Goal: Information Seeking & Learning: Learn about a topic

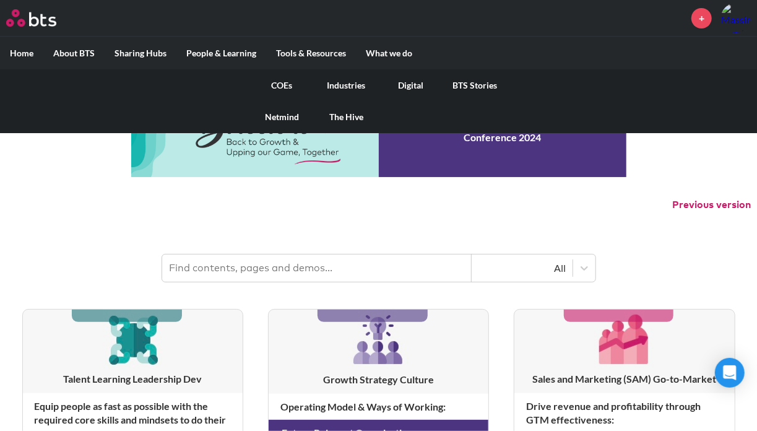
click at [404, 83] on link "Digital" at bounding box center [411, 85] width 64 height 32
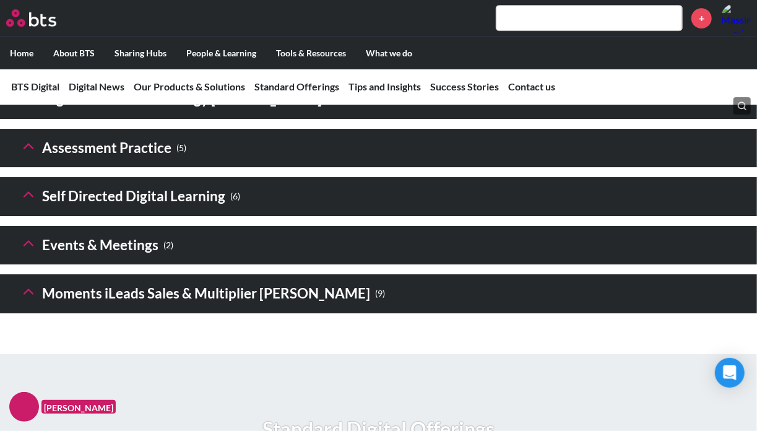
scroll to position [1970, 0]
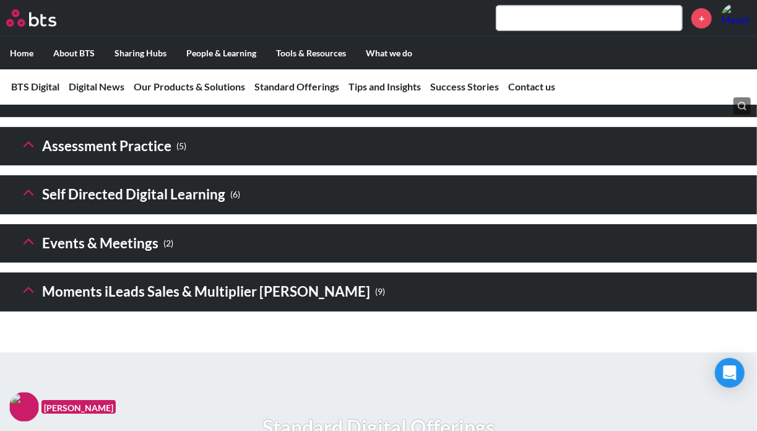
click at [29, 298] on icon at bounding box center [28, 289] width 17 height 17
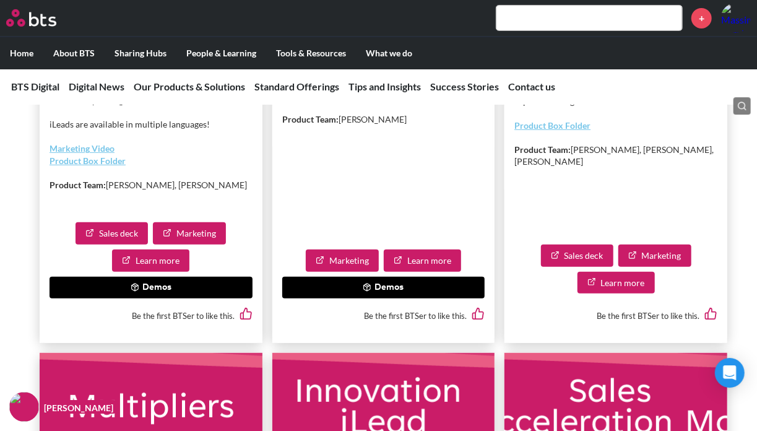
scroll to position [2469, 0]
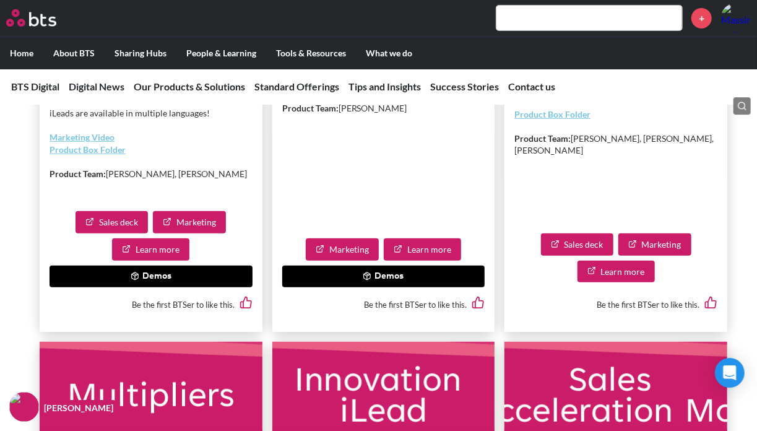
click at [152, 288] on button "Demos" at bounding box center [150, 276] width 203 height 22
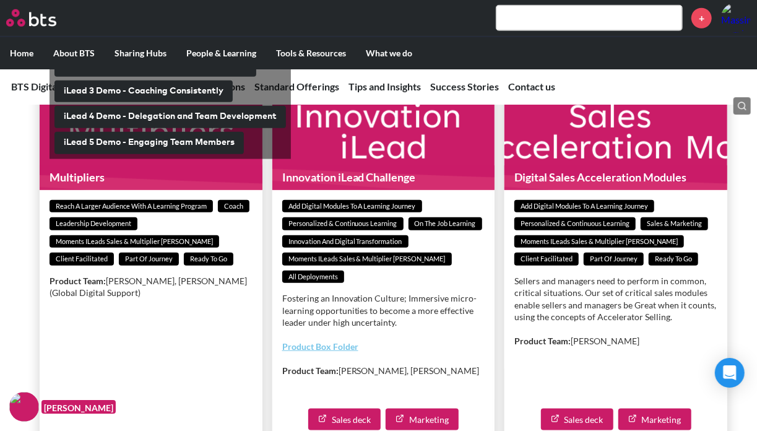
scroll to position [2734, 0]
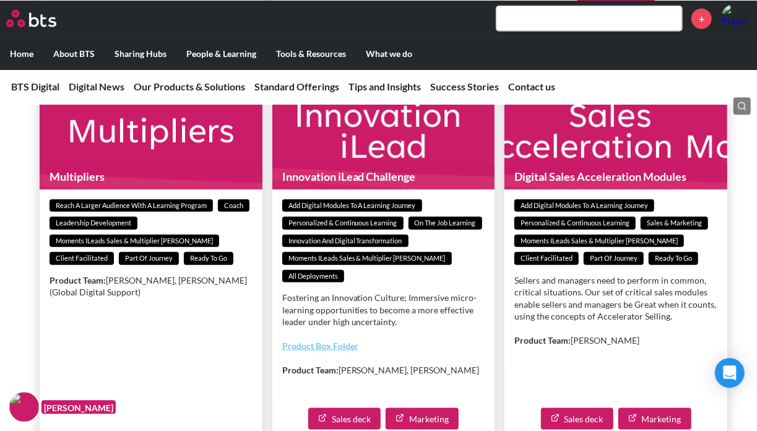
click at [393, 174] on figure "Innovation iLead Challenge" at bounding box center [383, 132] width 223 height 111
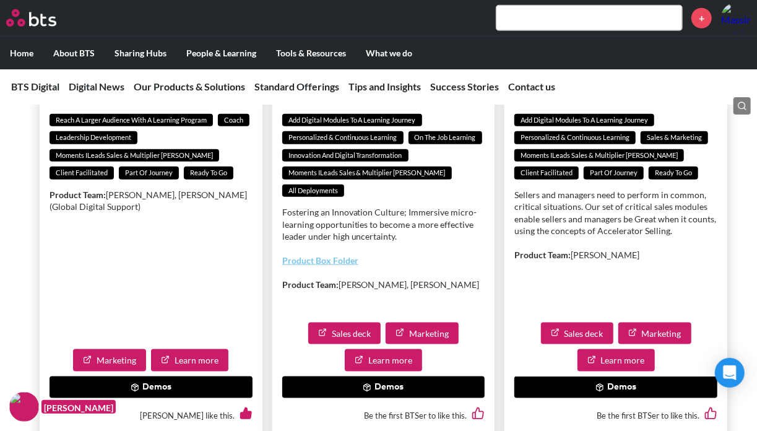
scroll to position [2837, 0]
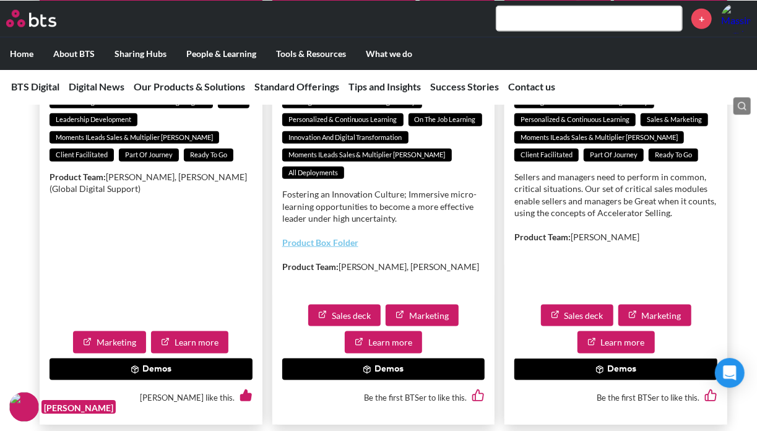
click at [380, 380] on button "Demos" at bounding box center [383, 369] width 203 height 22
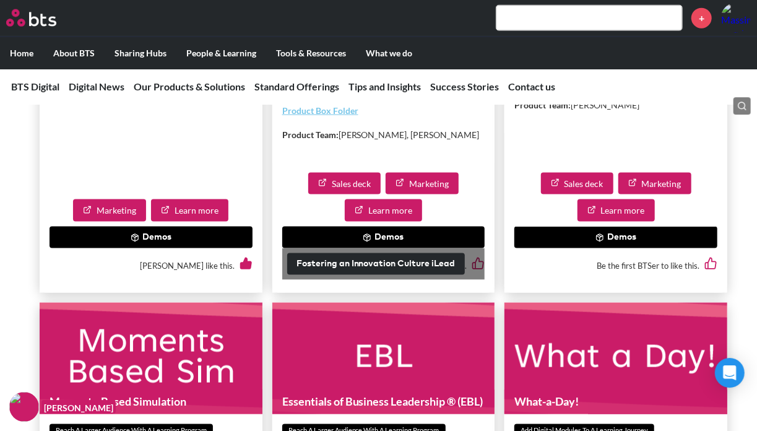
scroll to position [2985, 0]
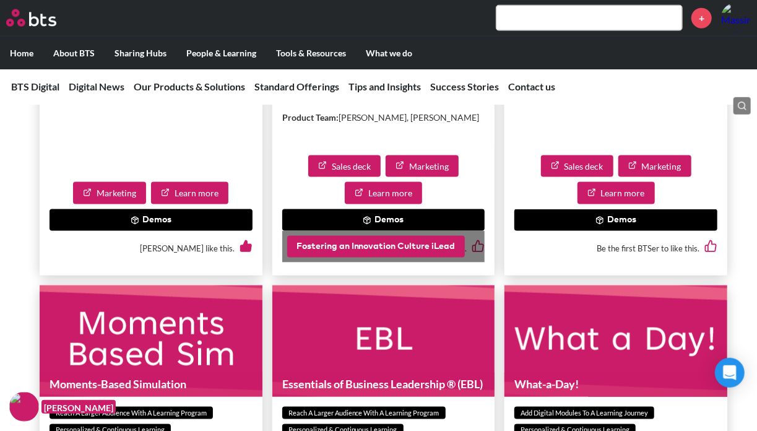
click at [374, 258] on button "Fostering an Innovation Culture iLead" at bounding box center [376, 247] width 178 height 22
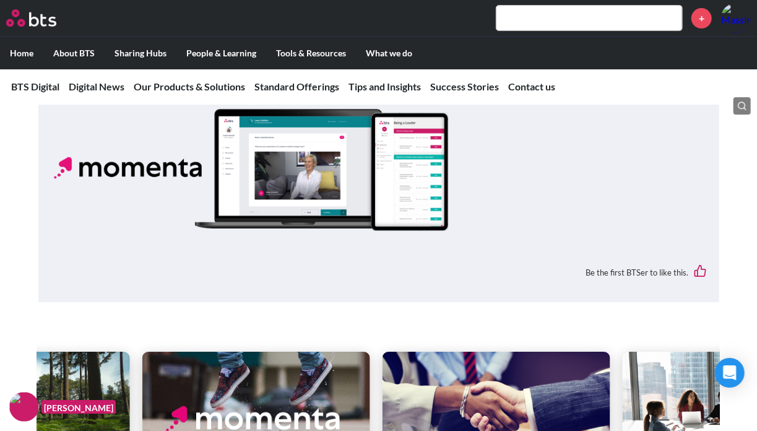
scroll to position [4270, 0]
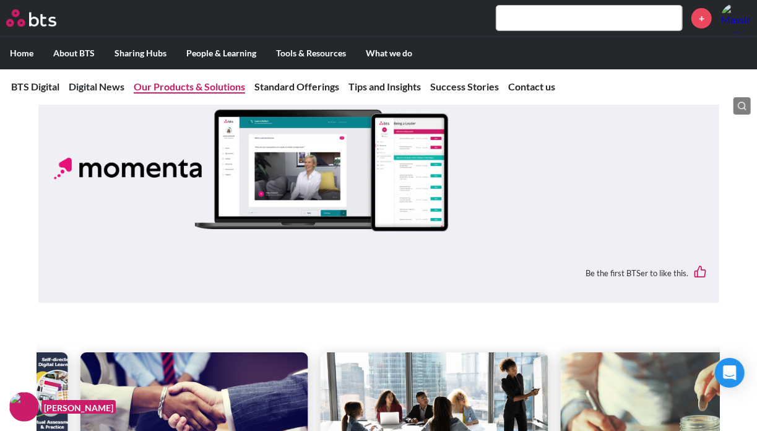
click at [182, 82] on link "Our Products & Solutions" at bounding box center [189, 86] width 111 height 12
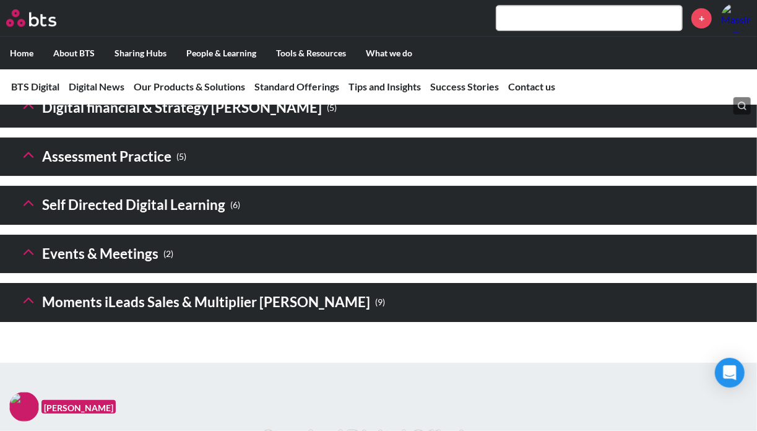
scroll to position [1994, 0]
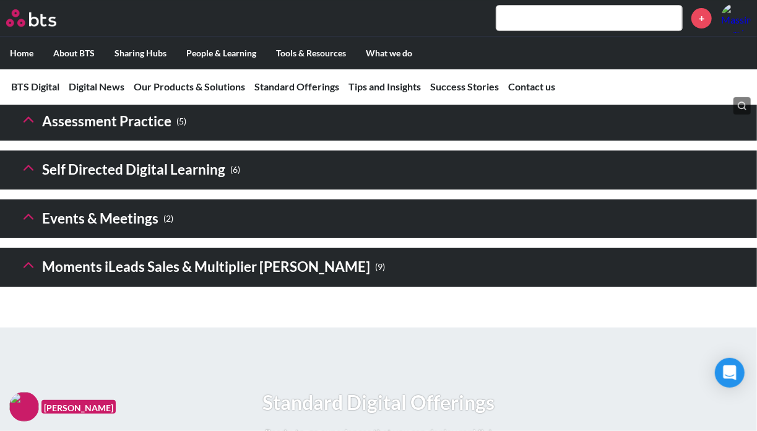
click at [29, 273] on icon at bounding box center [28, 264] width 17 height 17
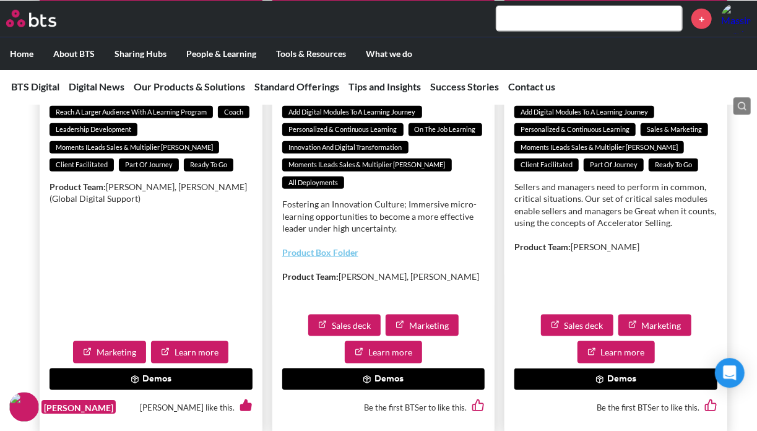
scroll to position [2827, 0]
